Goal: Browse casually: Explore the website without a specific task or goal

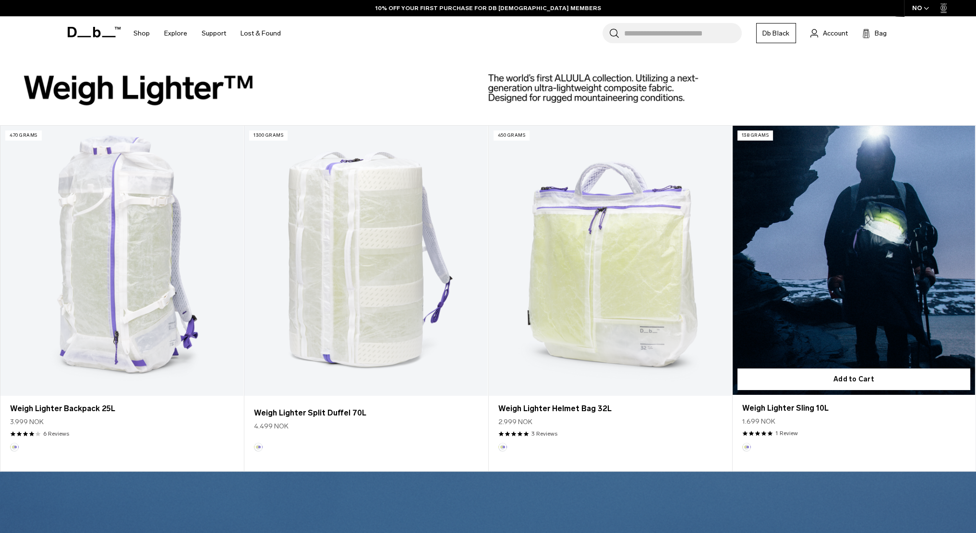
click at [868, 294] on link "Weigh Lighter Sling 10L" at bounding box center [854, 260] width 242 height 269
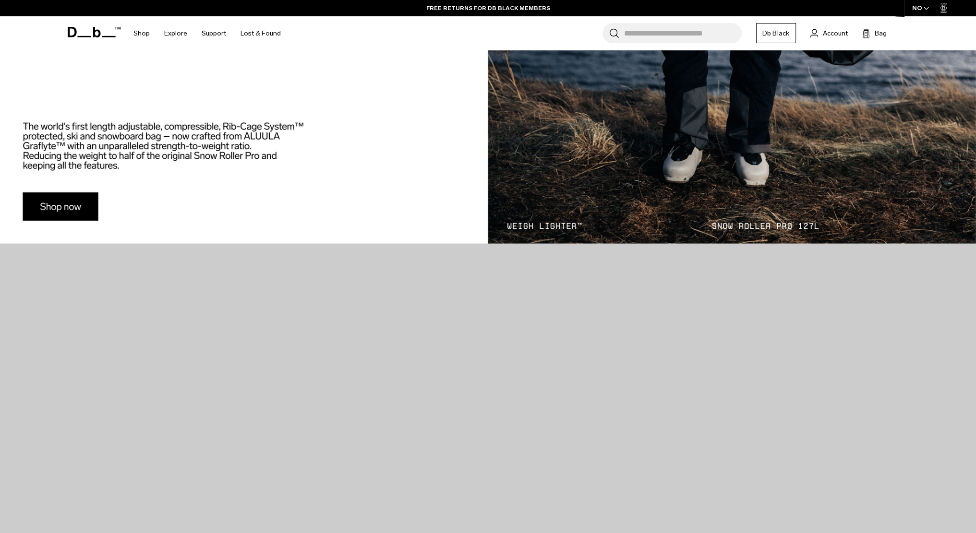
scroll to position [1515, 0]
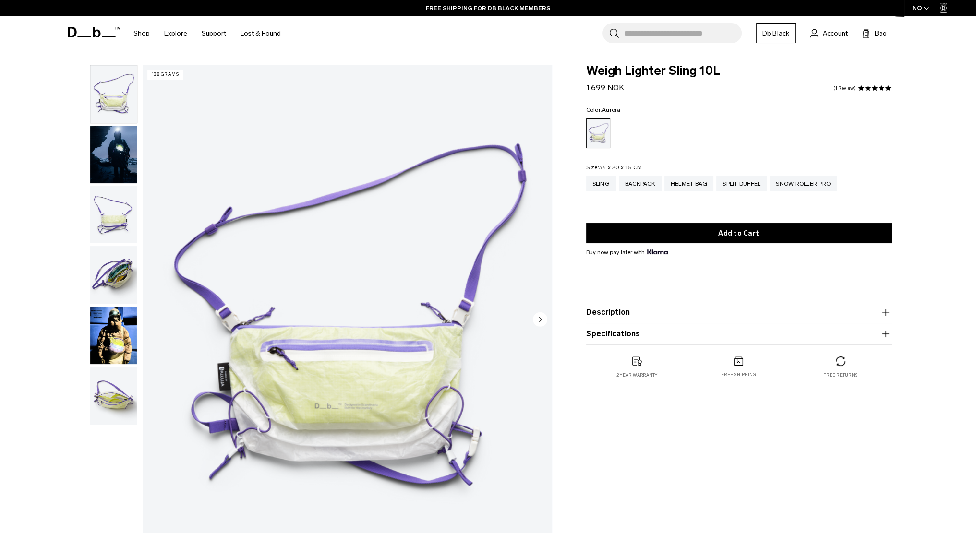
click at [116, 162] on img "button" at bounding box center [113, 155] width 47 height 58
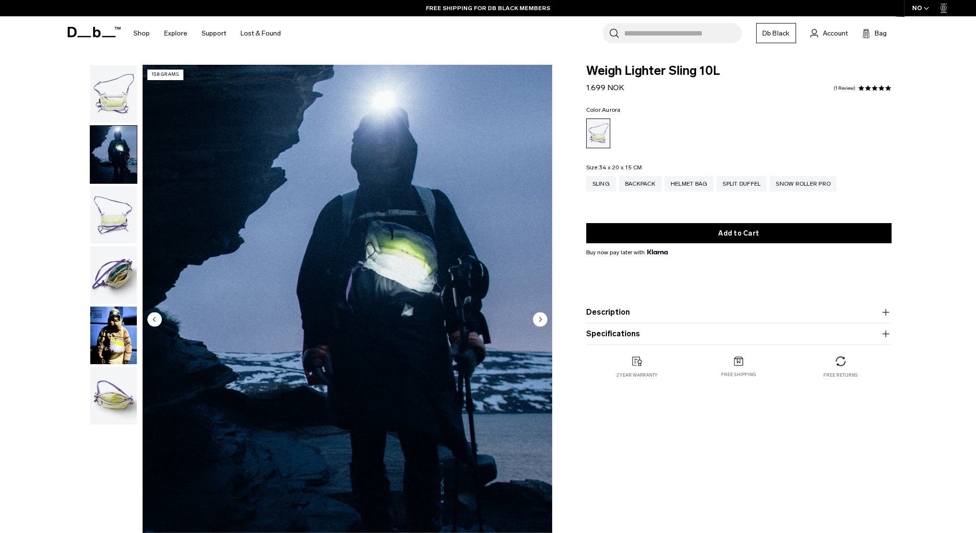
click at [113, 202] on img "button" at bounding box center [113, 215] width 47 height 58
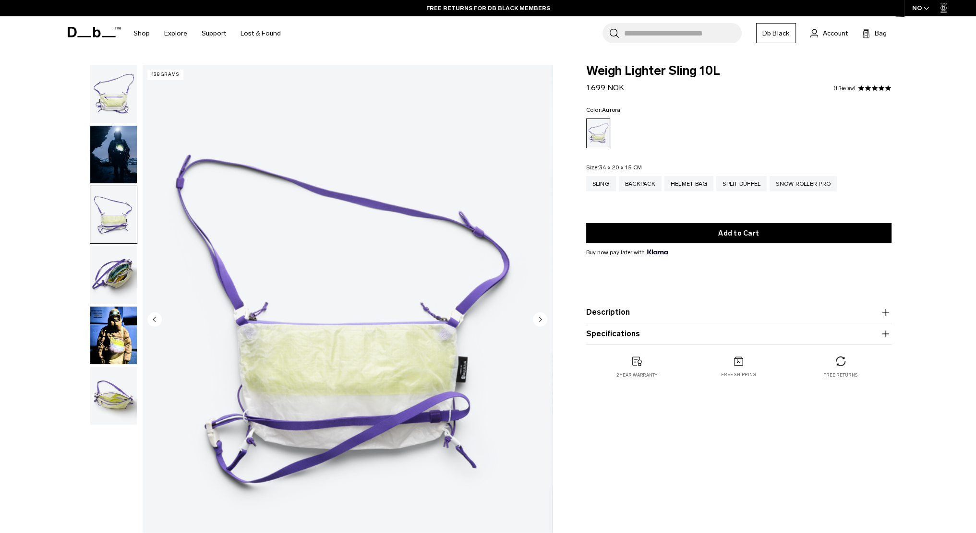
click at [120, 271] on img "button" at bounding box center [113, 275] width 47 height 58
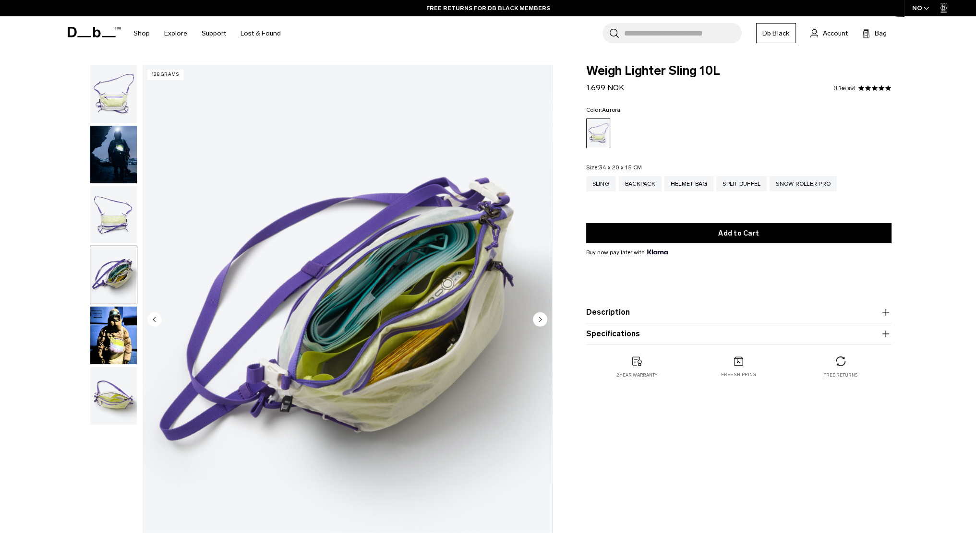
click at [121, 346] on img "button" at bounding box center [113, 336] width 47 height 58
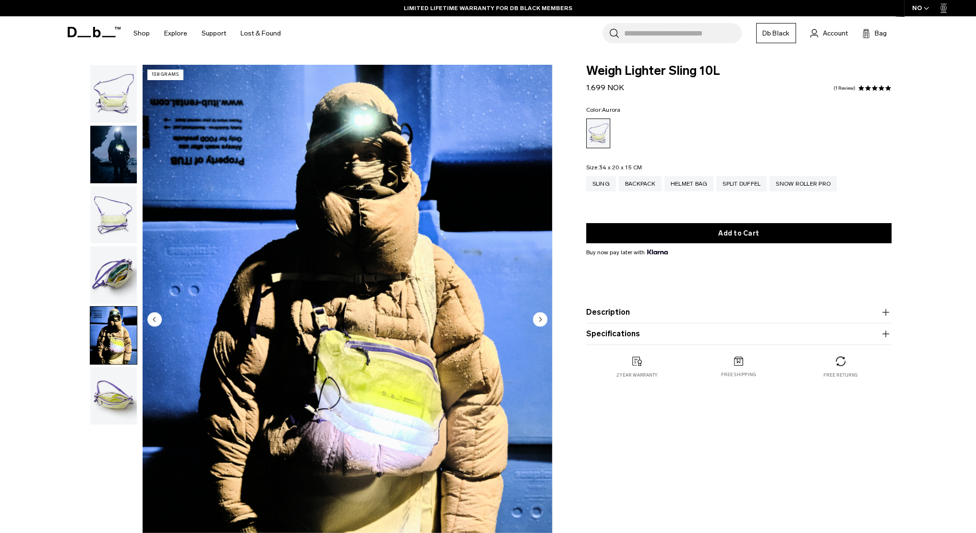
click at [101, 398] on img "button" at bounding box center [113, 396] width 47 height 58
